Goal: Communication & Community: Answer question/provide support

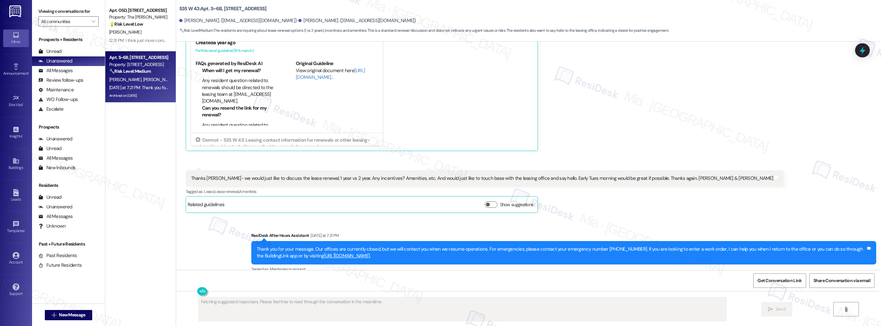
scroll to position [3347, 0]
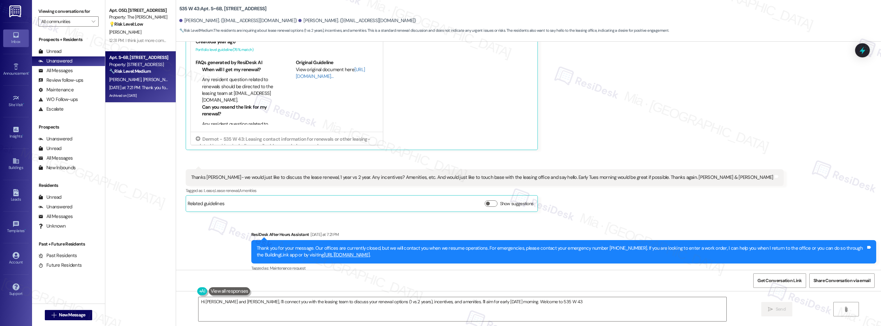
type textarea "Hi [PERSON_NAME] and [PERSON_NAME], I'll connect you with the leasing team to d…"
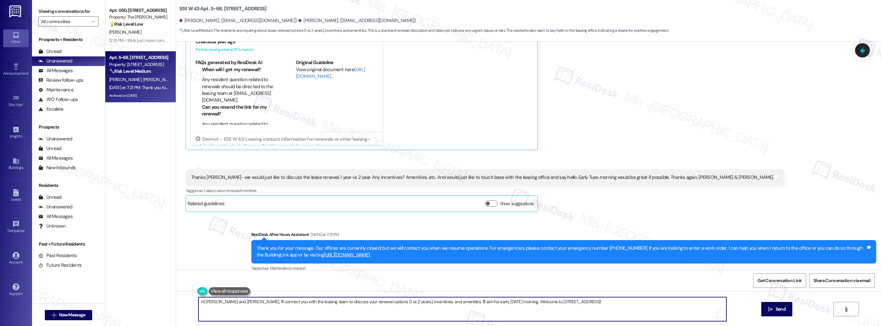
drag, startPoint x: 197, startPoint y: 303, endPoint x: 561, endPoint y: 301, distance: 364.8
click at [561, 301] on textarea "Hi Michael and Timothy, I'll connect you with the leasing team to discuss your …" at bounding box center [463, 309] width 528 height 24
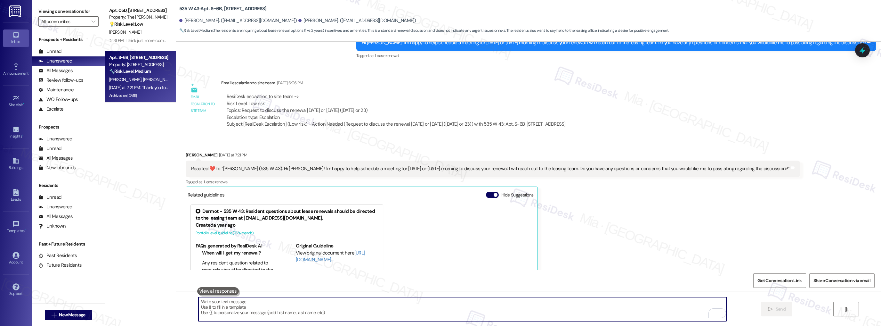
scroll to position [3142, 0]
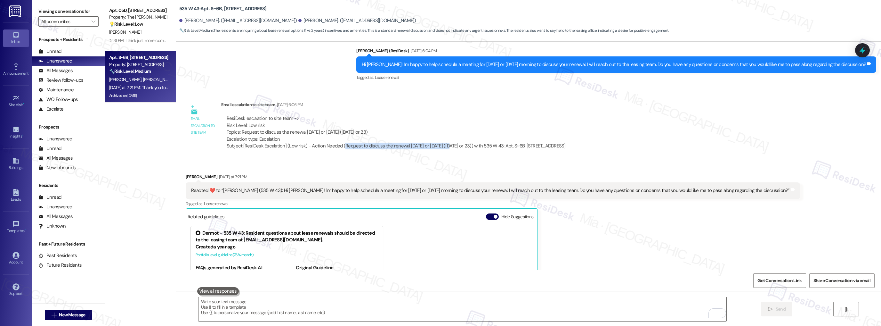
drag, startPoint x: 338, startPoint y: 139, endPoint x: 446, endPoint y: 139, distance: 107.9
click at [446, 143] on div "Subject: [ResiDesk Escalation] (Low risk) - Action Needed (Request to discuss t…" at bounding box center [396, 146] width 339 height 7
copy div "Request to discuss the renewal on Monday or Tuesday"
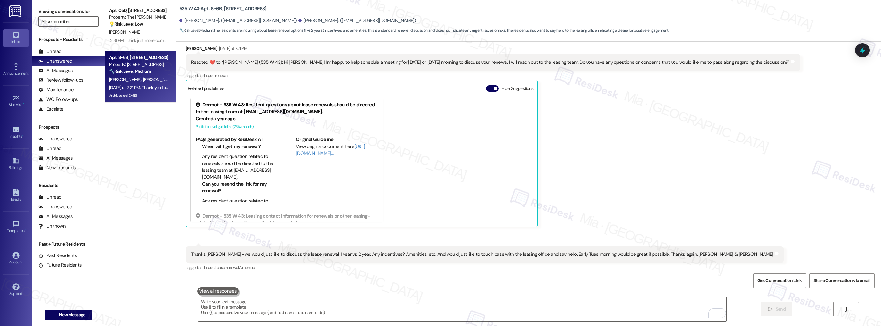
scroll to position [3347, 0]
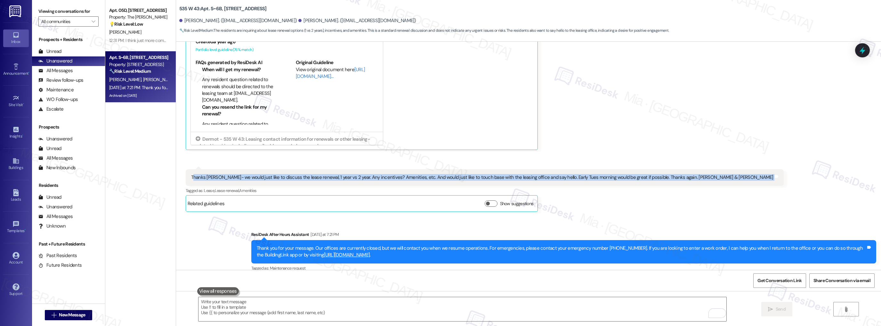
drag, startPoint x: 188, startPoint y: 170, endPoint x: 720, endPoint y: 168, distance: 532.0
click at [720, 168] on div "Received via SMS Michael Beatty Yesterday at 7:21 PM Reacted ❤️ to “Sarah (535 …" at bounding box center [528, 85] width 705 height 262
copy div "hanks Sarah- we would just like to discuss the lease renewal, 1 year vs 2 year.…"
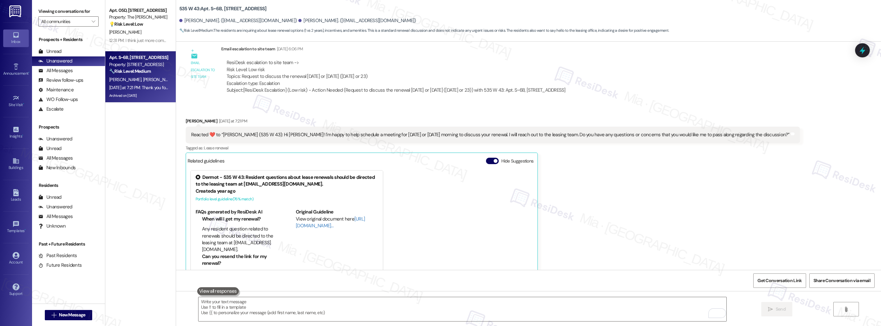
scroll to position [3167, 0]
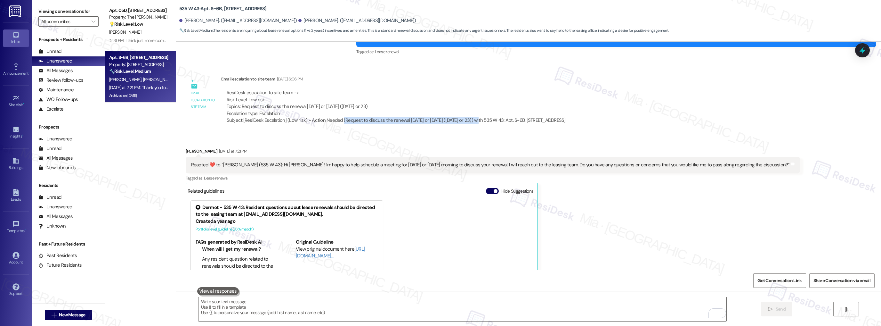
drag, startPoint x: 337, startPoint y: 112, endPoint x: 477, endPoint y: 112, distance: 139.3
click at [477, 117] on div "Subject: [ResiDesk Escalation] (Low risk) - Action Needed (Request to discuss t…" at bounding box center [396, 120] width 339 height 7
copy div "(Request to discuss the renewal on Monday or Tuesday (Sep 22 or 23)"
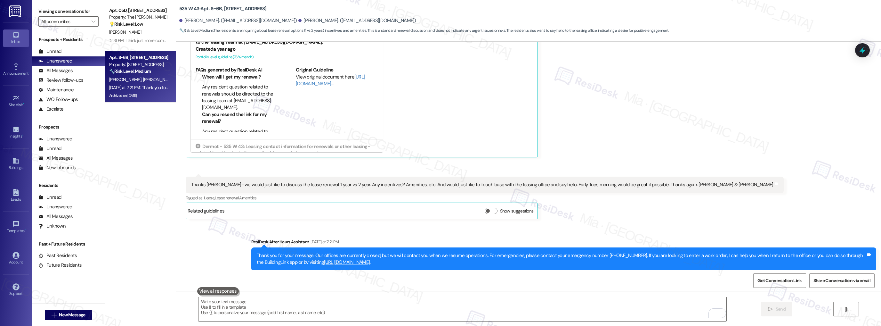
scroll to position [3347, 0]
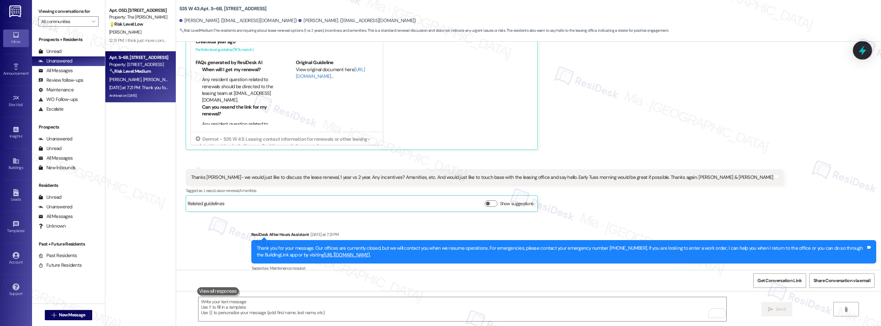
click at [862, 51] on icon at bounding box center [863, 50] width 8 height 10
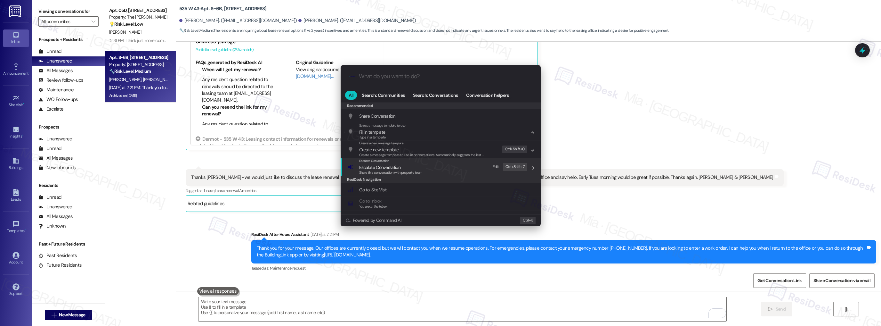
click at [393, 168] on span "Escalate Conversation" at bounding box center [379, 167] width 41 height 6
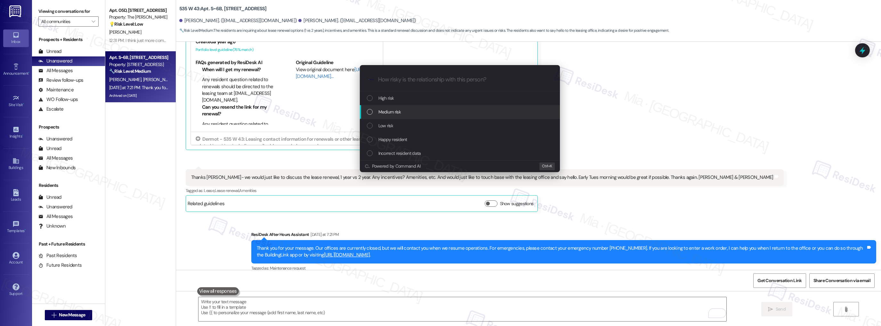
click at [388, 113] on span "Medium risk" at bounding box center [390, 111] width 22 height 7
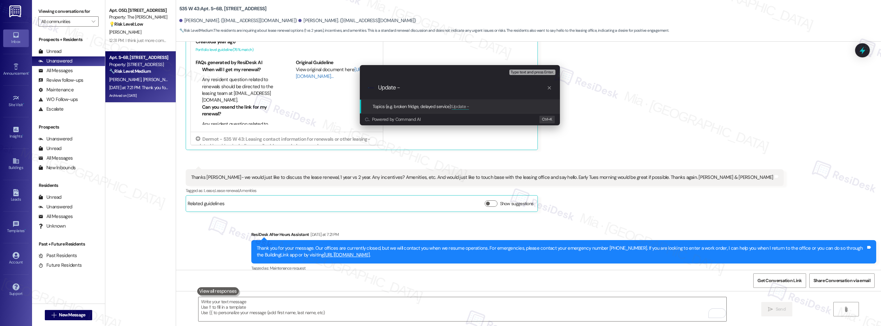
paste input "Request to discuss the renewal on Tuesday (Sep 23)"
type input "Update - Request to discuss the renewal on Tuesday (Sep 23)"
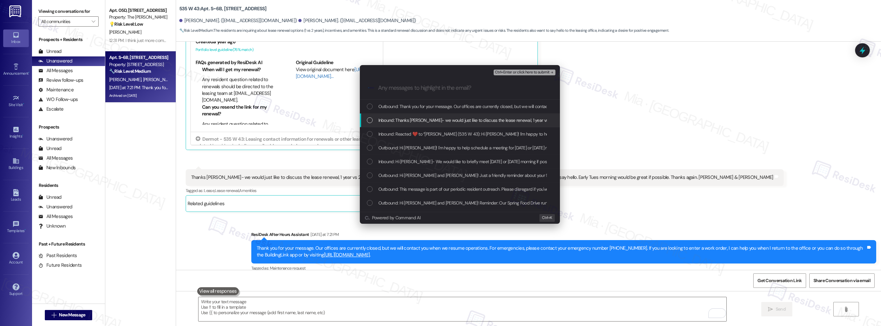
click at [370, 120] on div "List of options" at bounding box center [370, 120] width 6 height 6
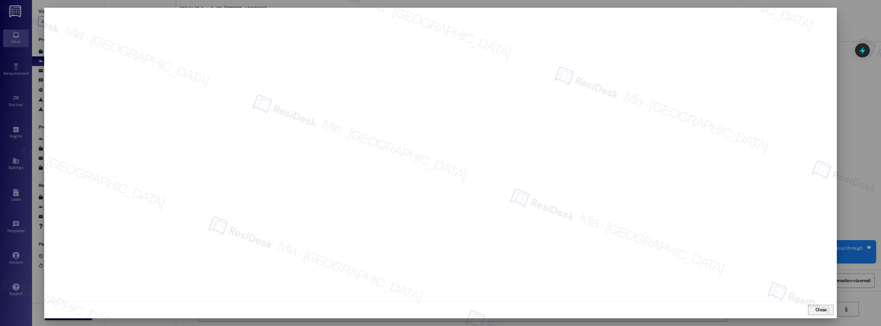
click at [821, 311] on span "Close" at bounding box center [821, 309] width 11 height 7
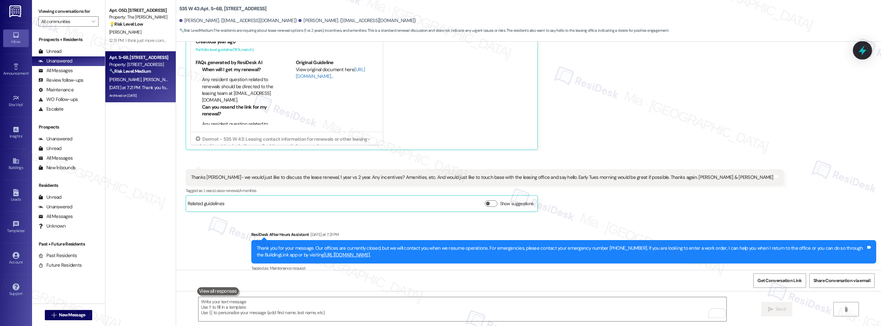
click at [863, 53] on icon at bounding box center [863, 50] width 8 height 10
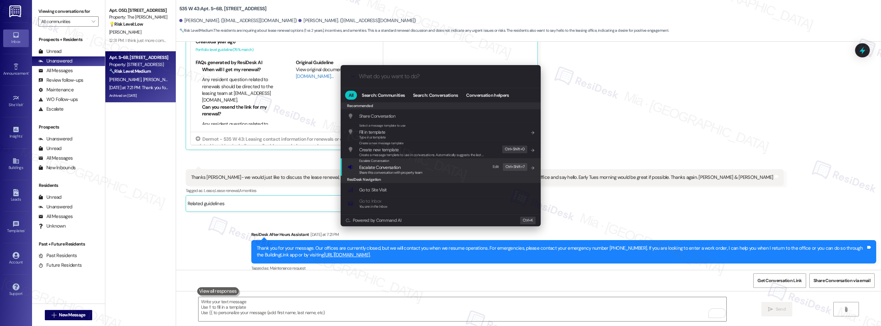
click at [393, 166] on span "Escalate Conversation" at bounding box center [379, 167] width 41 height 6
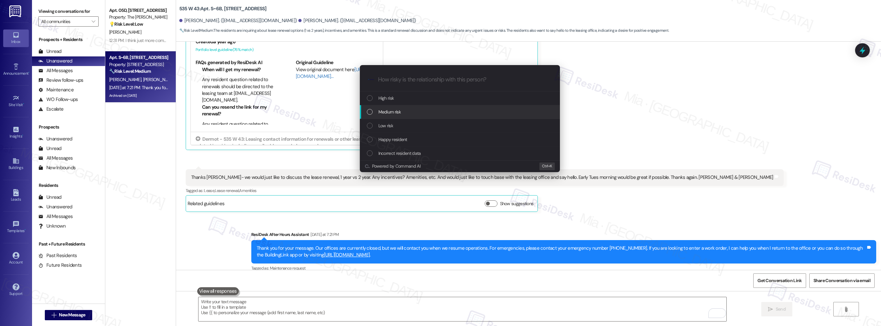
click at [392, 110] on span "Medium risk" at bounding box center [390, 111] width 22 height 7
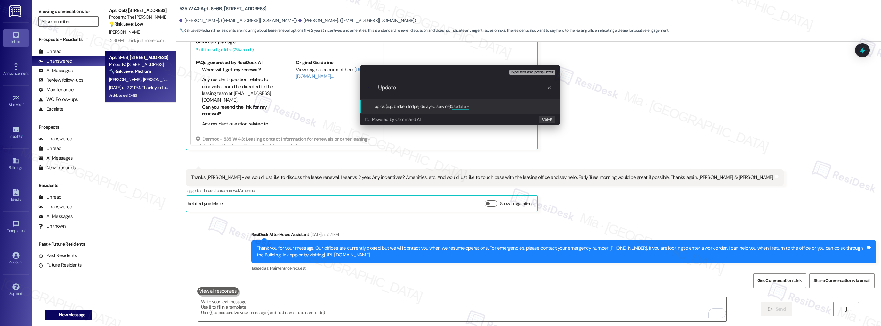
paste input "Request to discuss the renewal on Tuesday (Sep 23)"
type input "Update - Request to discuss the renewal on Tuesday (Sep 23)"
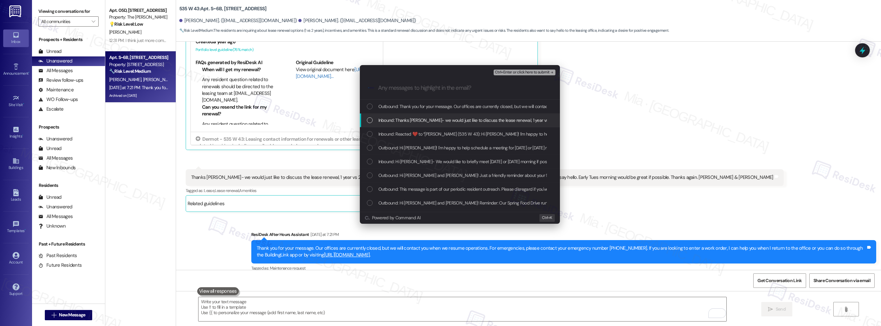
click at [469, 117] on span "Inbound: Thanks Sarah- we would just like to discuss the lease renewal, 1 year …" at bounding box center [655, 120] width 553 height 7
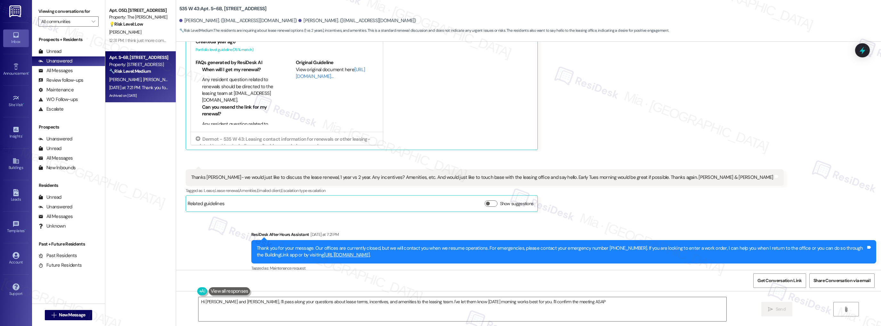
type textarea "Hi Michael and Timothy, I'll pass along your questions about lease terms, incen…"
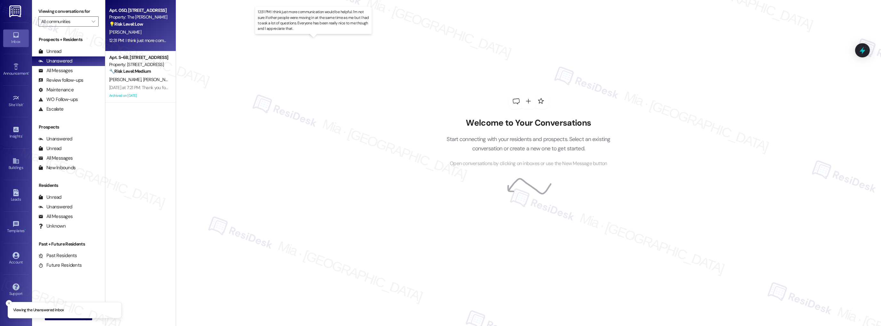
click at [153, 41] on div "12:31 PM: I think just more communication would be helpful. I'm not sure if oth…" at bounding box center [318, 40] width 419 height 6
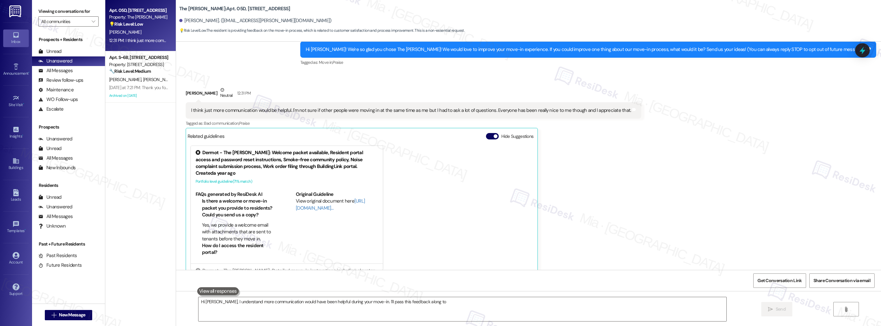
scroll to position [76, 0]
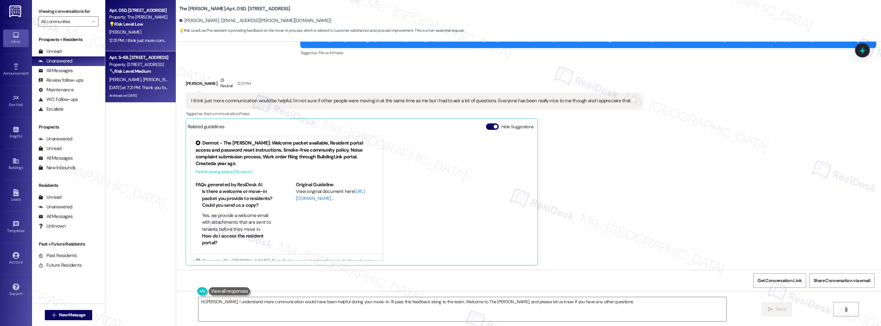
type textarea "Hi Bashard, I understand more communication would have been helpful during your…"
click at [154, 76] on div "M. Beatty T. Legallo" at bounding box center [139, 80] width 61 height 8
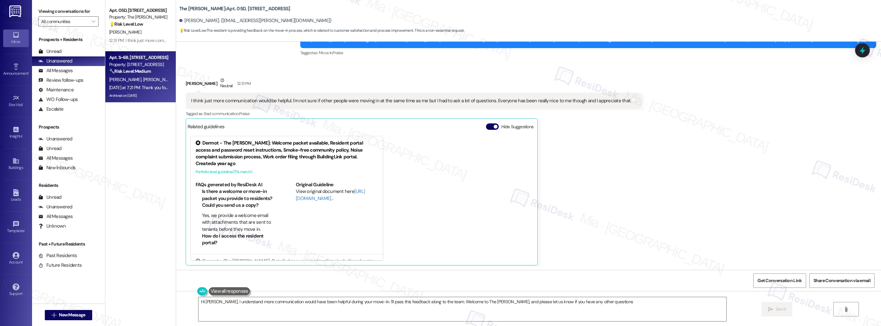
type textarea "Hi Bashard, I understand more communication would have been helpful during your…"
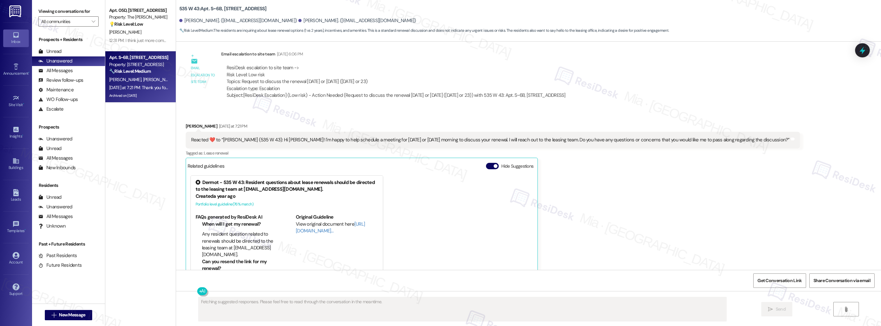
scroll to position [3286, 0]
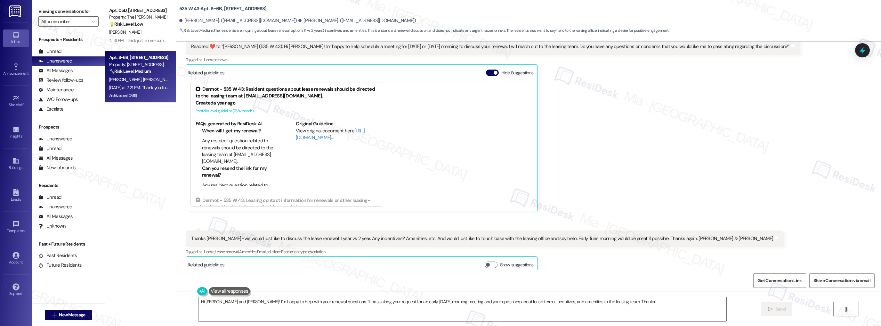
type textarea "Hi Michael and Timothy! I'm happy to help with your renewal questions. I'll pas…"
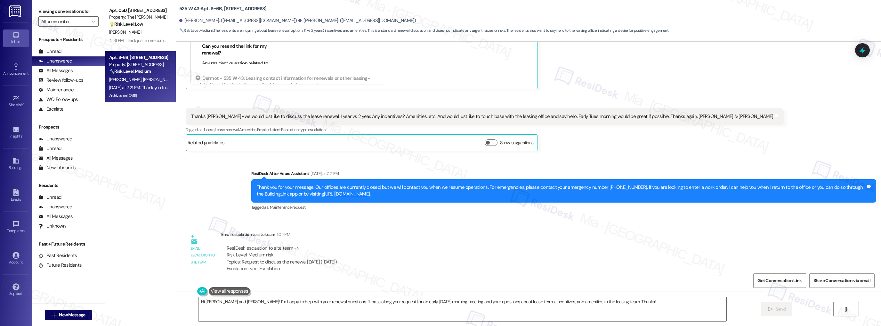
scroll to position [3414, 0]
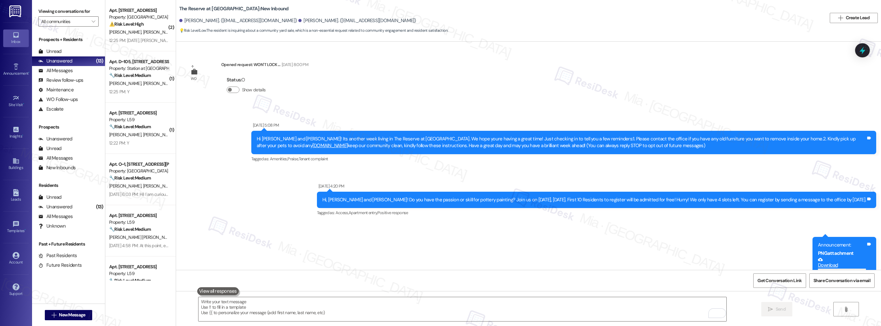
scroll to position [6446, 0]
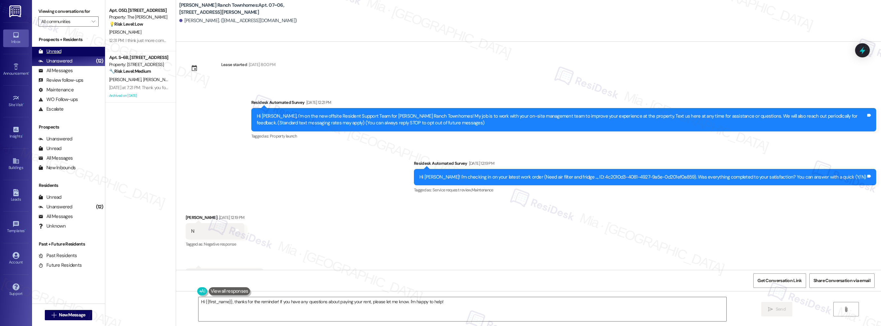
scroll to position [354, 0]
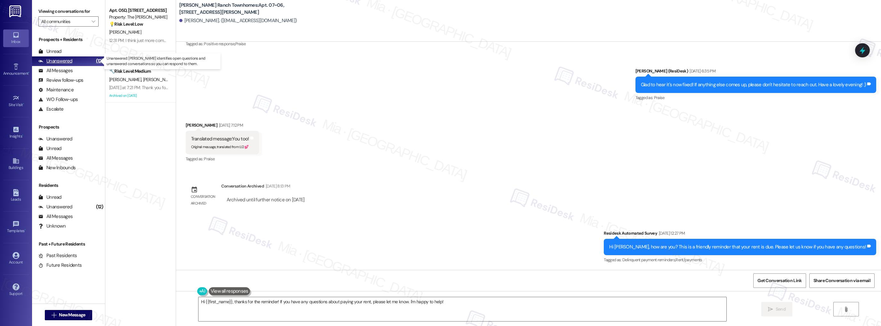
click at [64, 62] on div "Unanswered" at bounding box center [55, 61] width 34 height 7
click at [90, 21] on span "" at bounding box center [93, 21] width 6 height 10
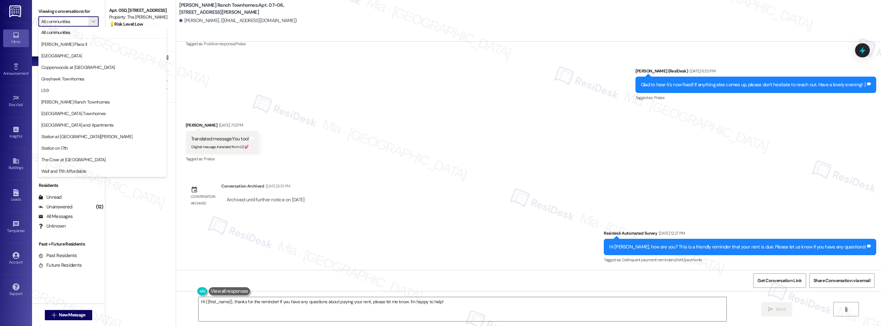
click at [152, 212] on div "Apt. 05D, 520 W 43rd St Property: The Landon 💡 Risk Level: Low The resident is …" at bounding box center [140, 140] width 70 height 280
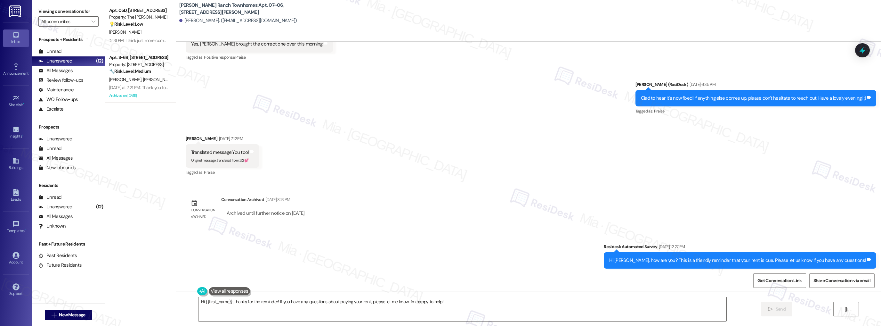
scroll to position [328, 0]
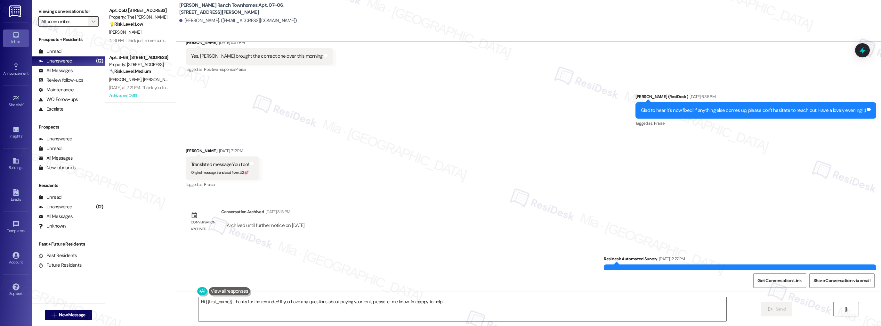
click at [92, 22] on icon "" at bounding box center [94, 21] width 4 height 5
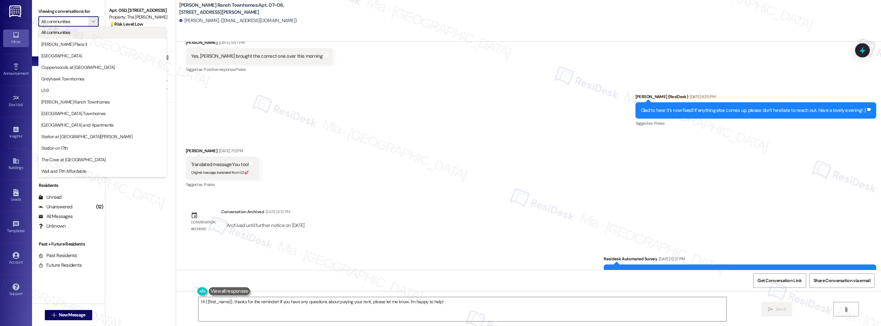
click at [82, 32] on span "All communities" at bounding box center [102, 32] width 122 height 6
